Goal: Answer question/provide support: Share knowledge or assist other users

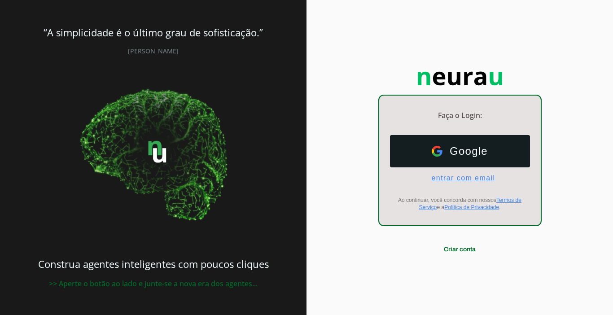
click at [464, 180] on span "entrar com email" at bounding box center [459, 178] width 71 height 8
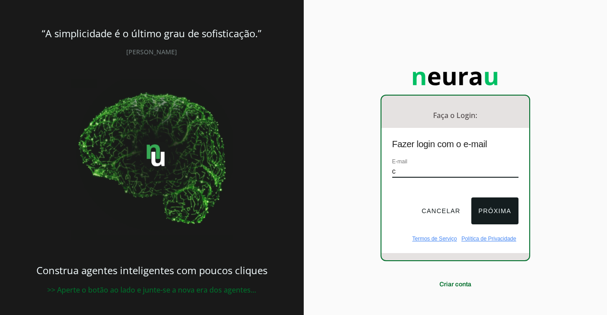
type input "[EMAIL_ADDRESS][DOMAIN_NAME]"
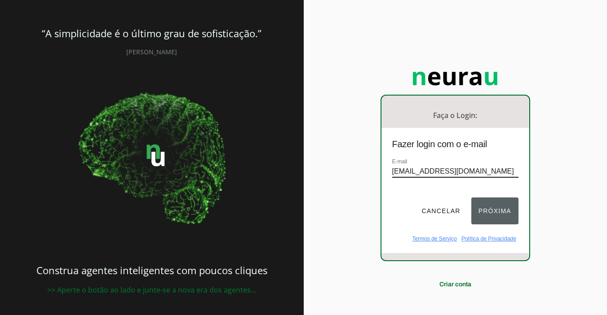
click at [485, 205] on button "Próxima" at bounding box center [494, 211] width 47 height 27
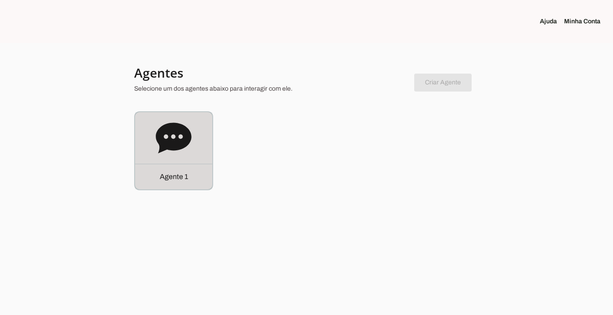
click at [185, 178] on p "Agente 1" at bounding box center [174, 177] width 28 height 11
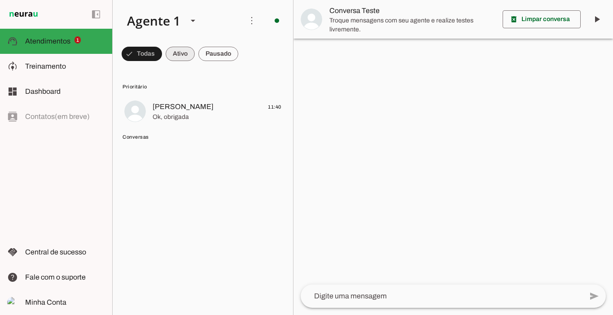
click at [176, 53] on span at bounding box center [180, 54] width 29 height 22
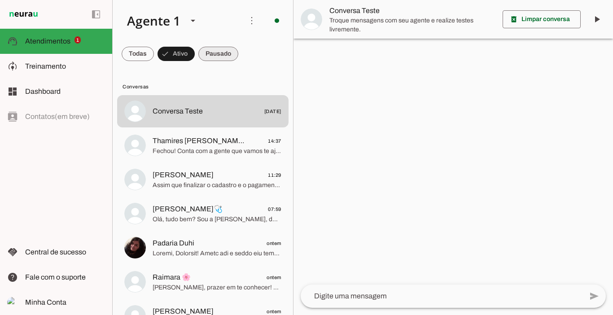
click at [226, 53] on span at bounding box center [218, 54] width 40 height 22
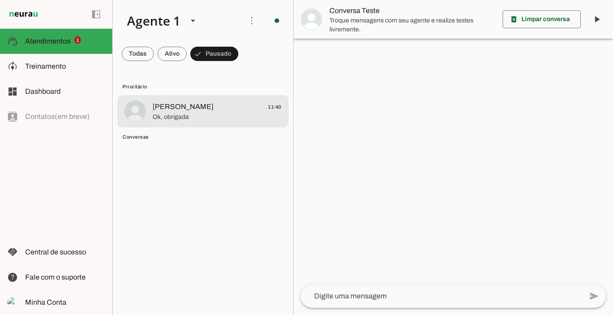
click at [176, 106] on span "[PERSON_NAME]" at bounding box center [183, 106] width 61 height 11
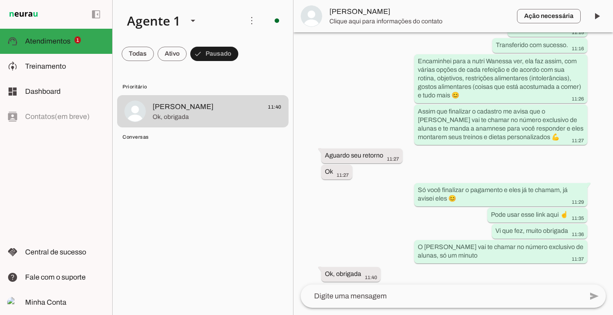
scroll to position [3012, 0]
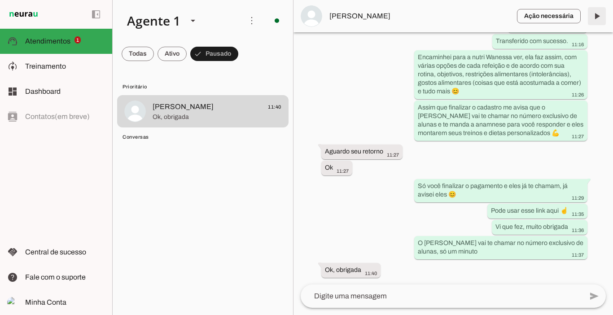
click at [595, 20] on span at bounding box center [597, 16] width 22 height 22
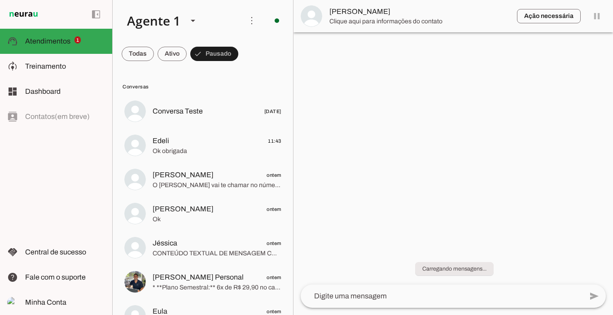
scroll to position [0, 0]
click at [174, 53] on span at bounding box center [172, 54] width 29 height 22
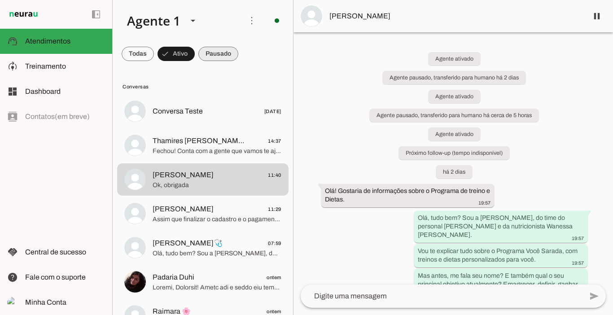
click at [210, 53] on span at bounding box center [218, 54] width 40 height 22
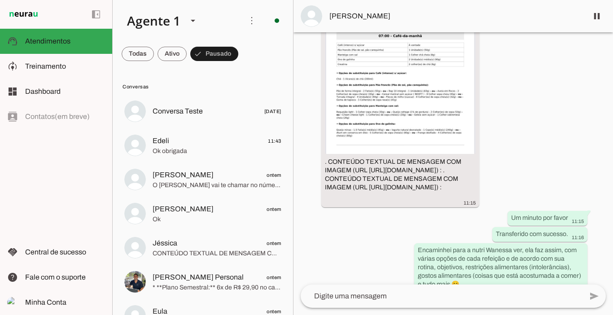
scroll to position [3012, 0]
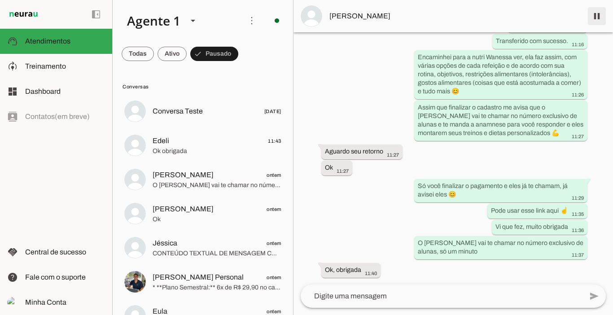
click at [595, 18] on span at bounding box center [597, 16] width 22 height 22
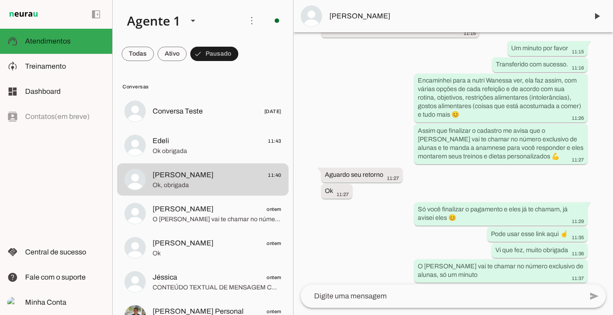
scroll to position [3050, 0]
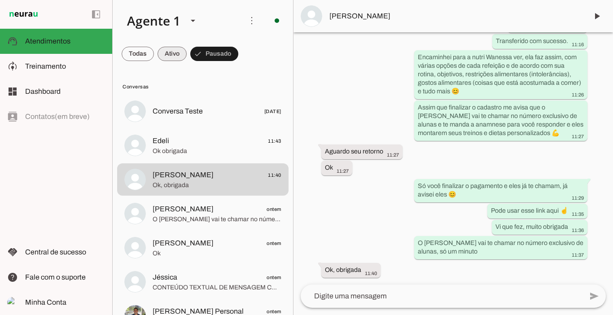
click at [175, 54] on span at bounding box center [172, 54] width 29 height 22
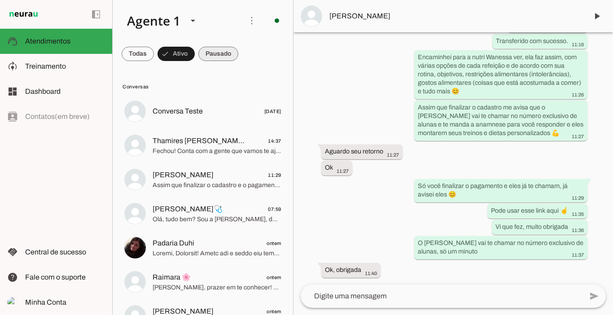
click at [222, 51] on span at bounding box center [218, 54] width 40 height 22
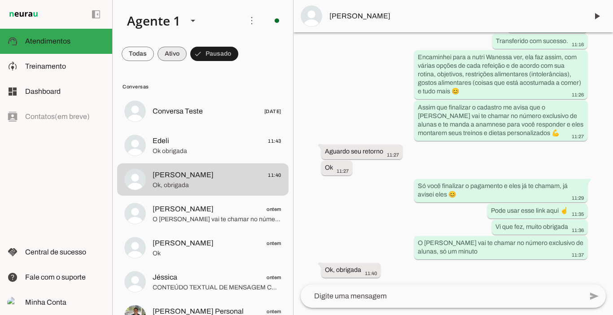
click at [178, 51] on span at bounding box center [172, 54] width 29 height 22
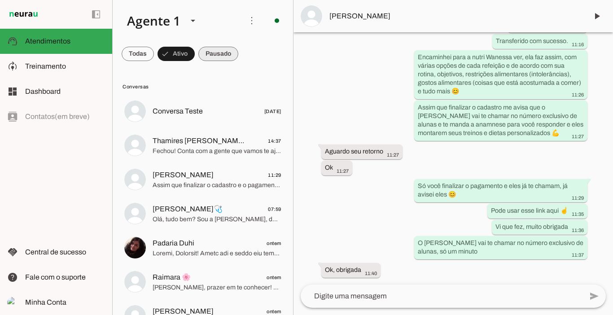
click at [218, 56] on span at bounding box center [218, 54] width 40 height 22
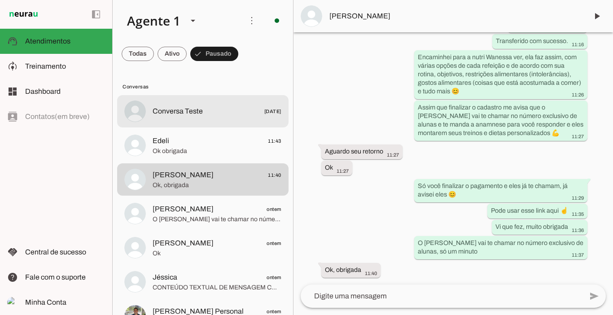
click at [177, 110] on span "Conversa Teste" at bounding box center [178, 111] width 50 height 11
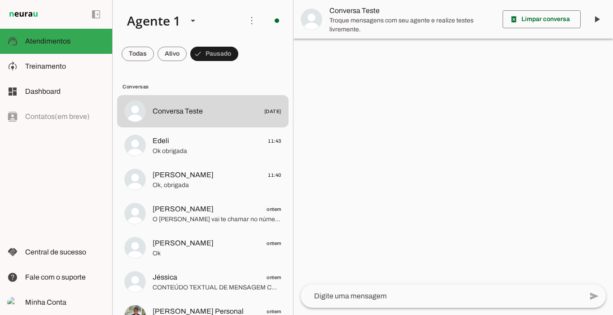
click at [178, 53] on span at bounding box center [172, 54] width 29 height 22
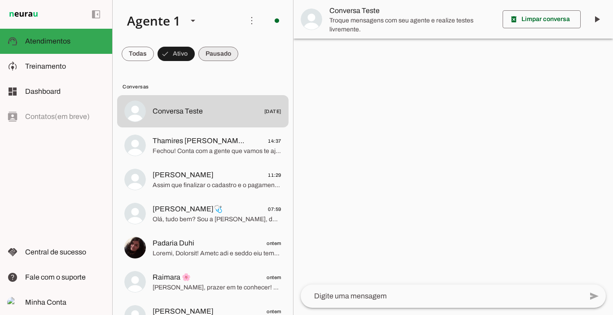
click at [213, 53] on span at bounding box center [218, 54] width 40 height 22
